Goal: Communication & Community: Answer question/provide support

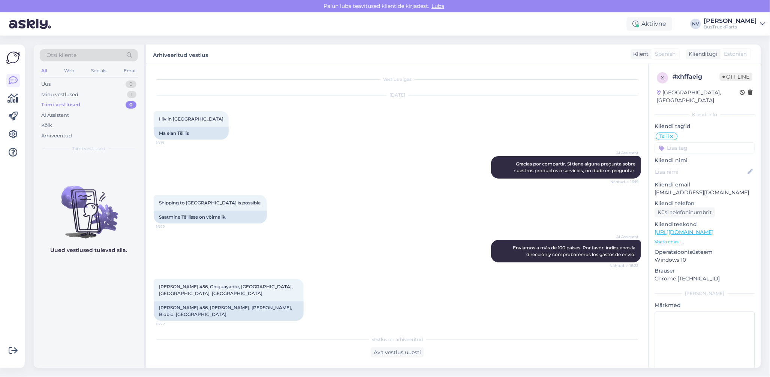
scroll to position [261, 0]
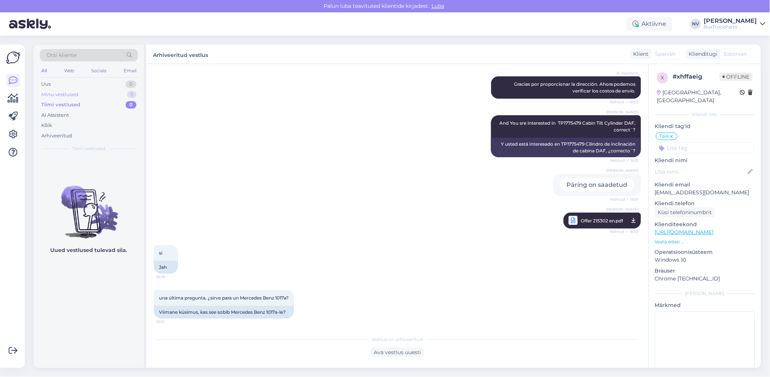
click at [67, 96] on div "Minu vestlused" at bounding box center [59, 94] width 37 height 7
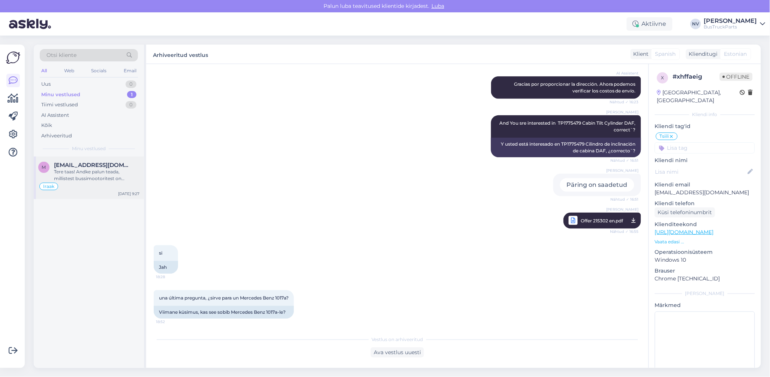
click at [80, 171] on div "Tere taas! Andke palun teada, millistest bussimootoritest on [PERSON_NAME] sõbe…" at bounding box center [96, 175] width 85 height 13
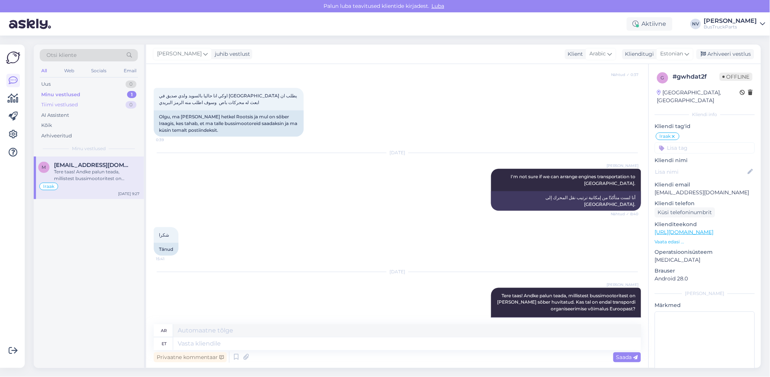
click at [70, 105] on div "Tiimi vestlused" at bounding box center [59, 104] width 37 height 7
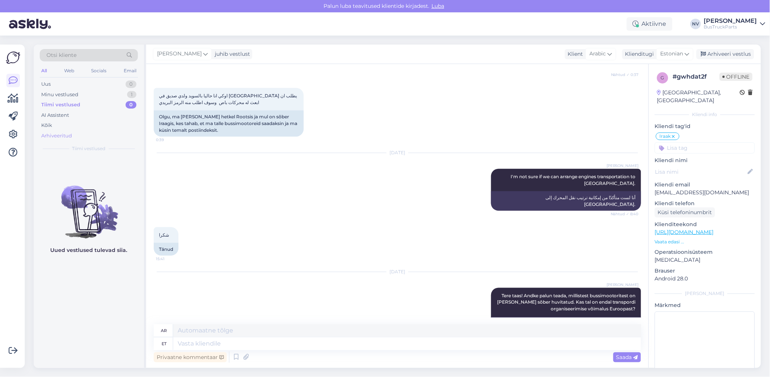
click at [58, 137] on div "Arhiveeritud" at bounding box center [56, 135] width 31 height 7
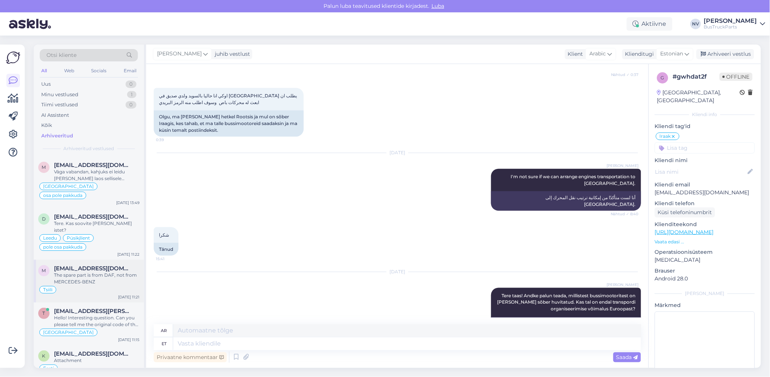
click at [104, 265] on span "[EMAIL_ADDRESS][DOMAIN_NAME]" at bounding box center [93, 268] width 78 height 7
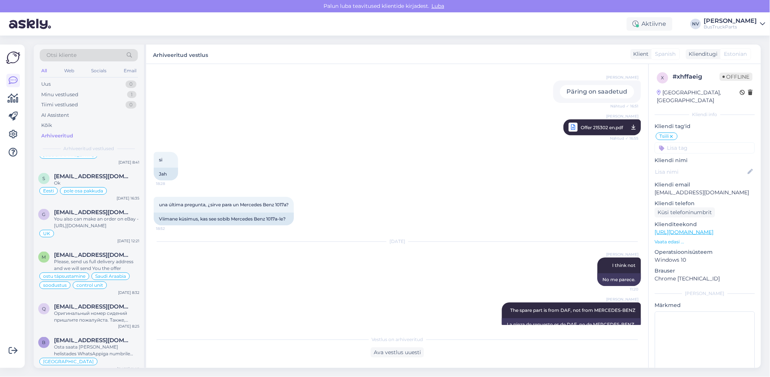
scroll to position [300, 0]
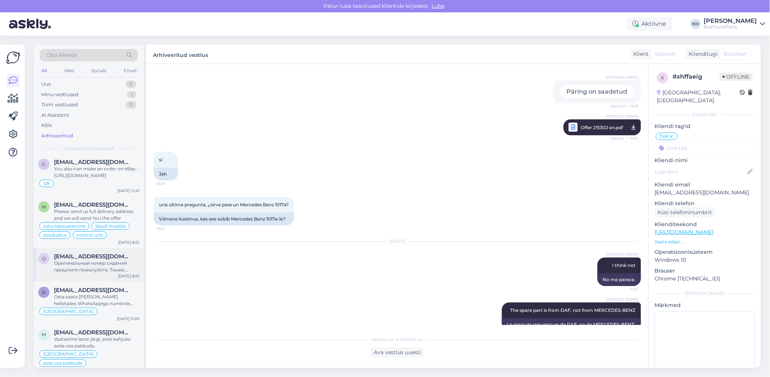
click at [84, 260] on div "Оригинальный номер сидений пришлите пожалуйста. Также, доставка будет очень дор…" at bounding box center [96, 266] width 85 height 13
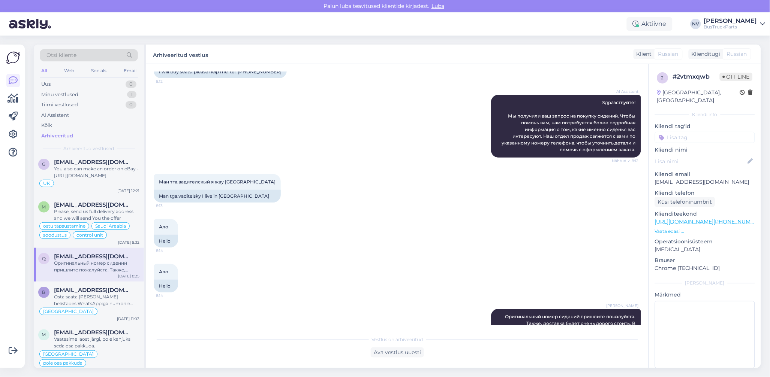
scroll to position [82, 0]
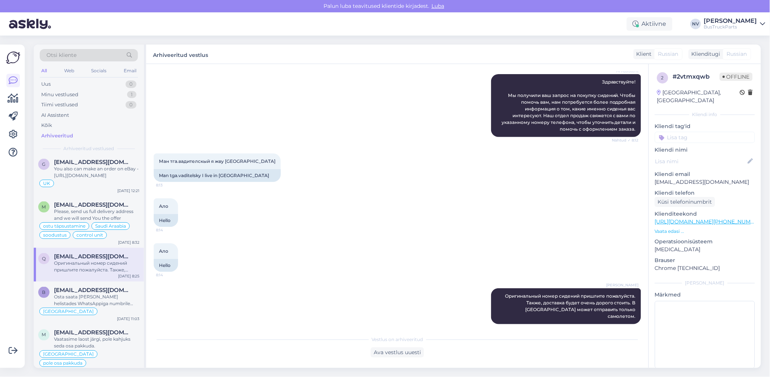
click at [671, 132] on input at bounding box center [705, 137] width 100 height 11
type input "Usbekistan"
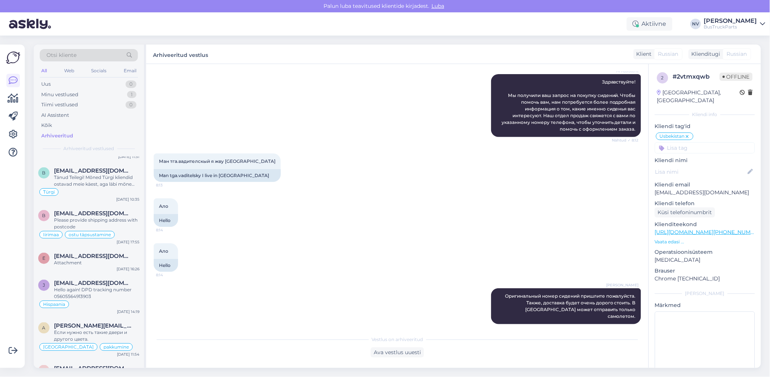
scroll to position [2049, 0]
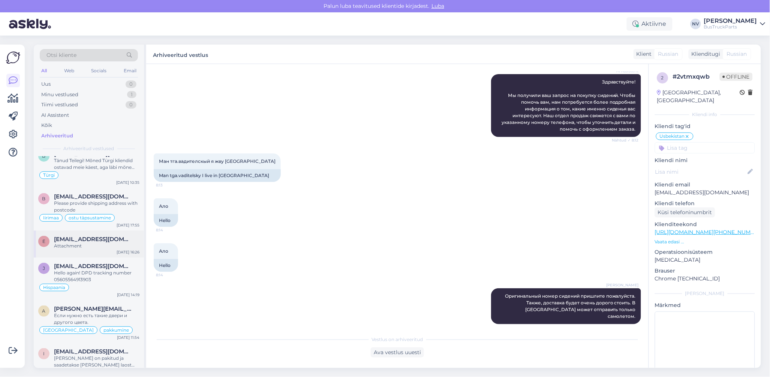
click at [86, 236] on span "[EMAIL_ADDRESS][DOMAIN_NAME]" at bounding box center [93, 239] width 78 height 7
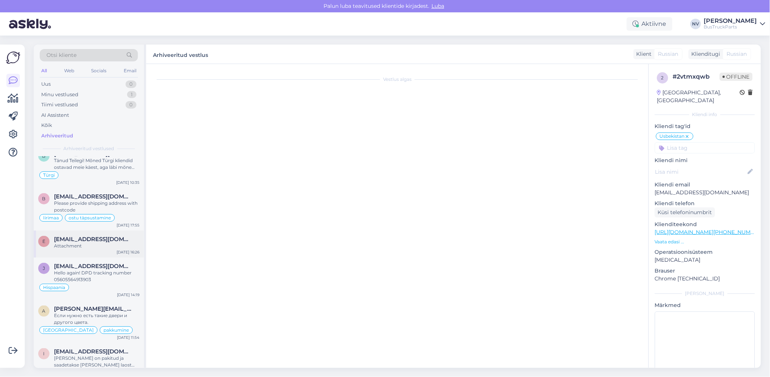
scroll to position [191, 0]
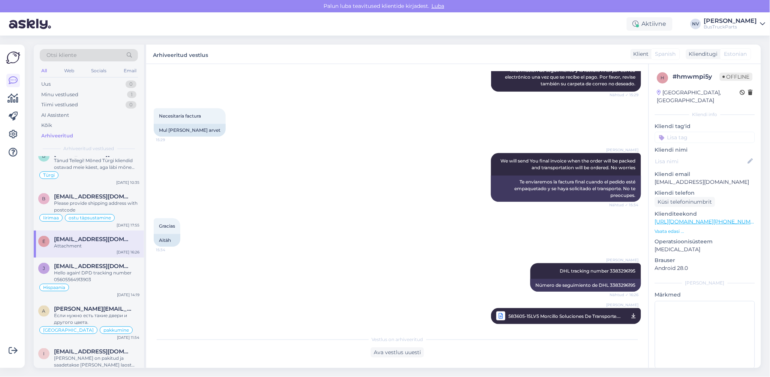
click at [687, 132] on input at bounding box center [705, 137] width 100 height 11
type input "Hispaania"
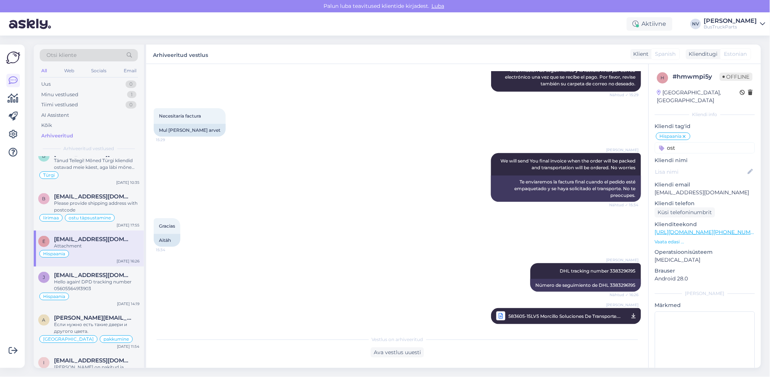
type input "ost"
click at [677, 142] on input "ost" at bounding box center [705, 147] width 100 height 11
click at [676, 142] on input "ost" at bounding box center [705, 147] width 100 height 11
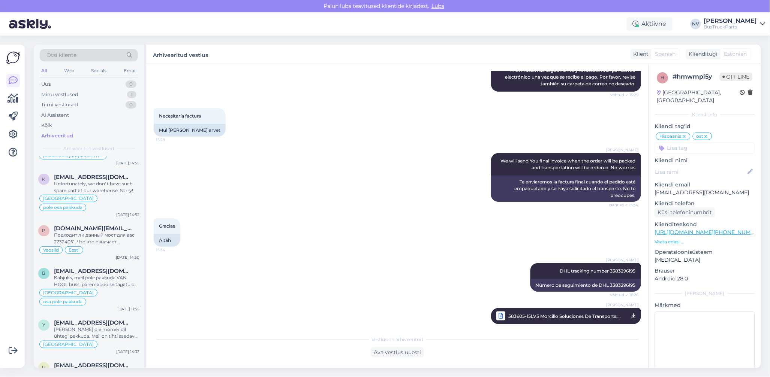
scroll to position [3148, 0]
